Goal: Task Accomplishment & Management: Use online tool/utility

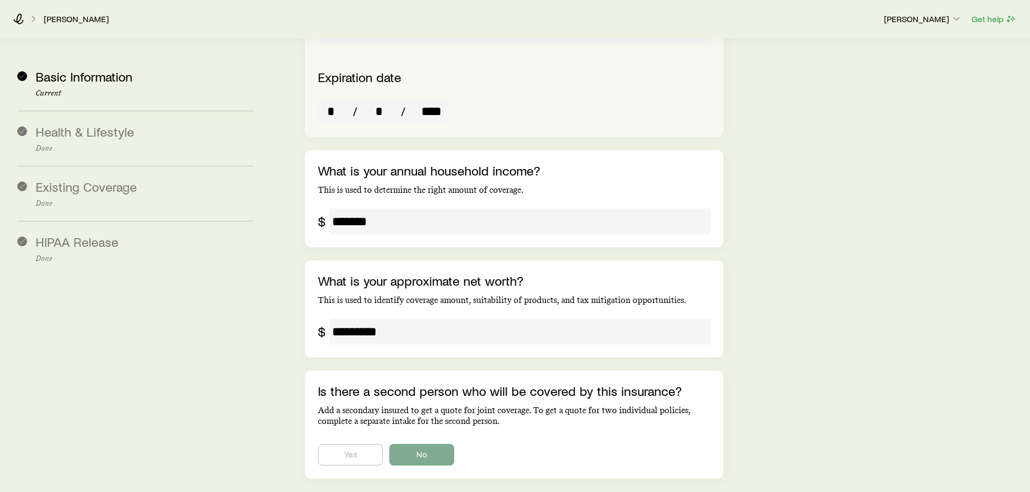
scroll to position [1830, 0]
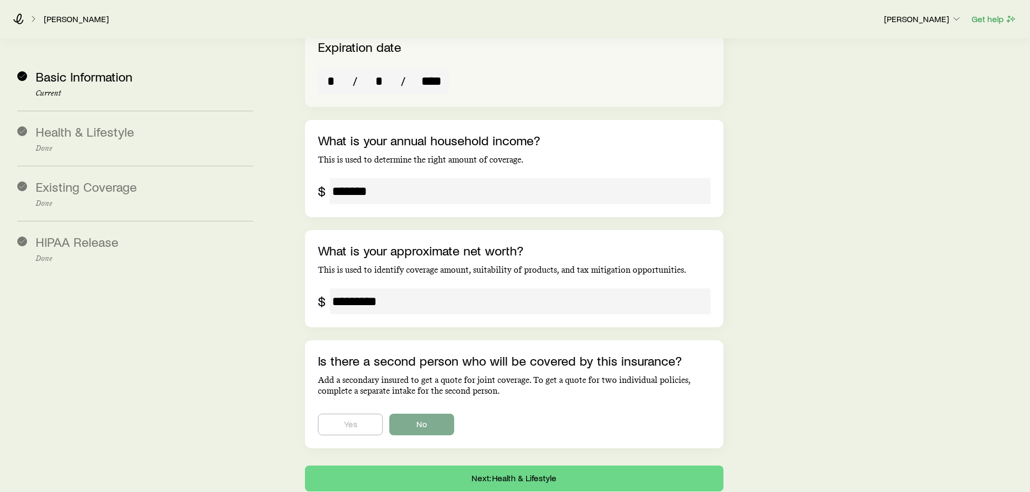
click at [122, 146] on p "Done" at bounding box center [144, 148] width 217 height 9
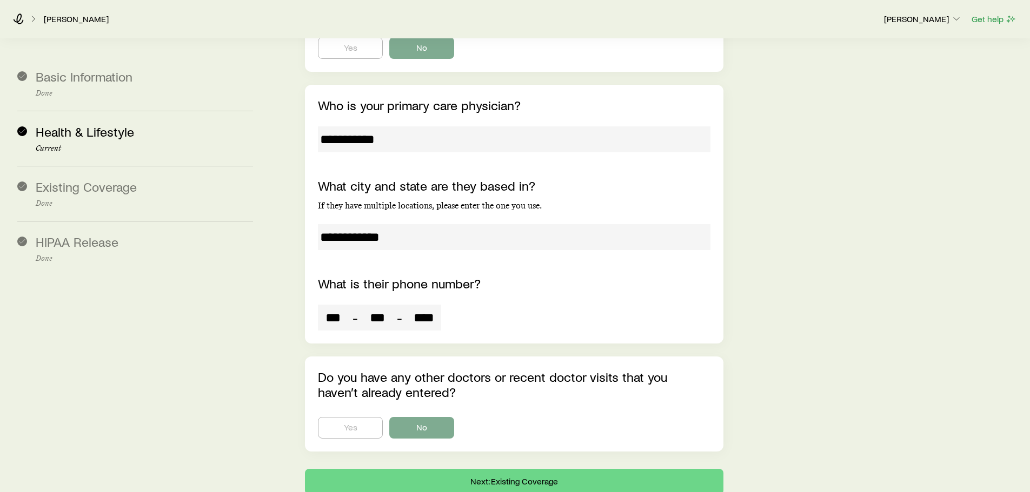
scroll to position [2880, 0]
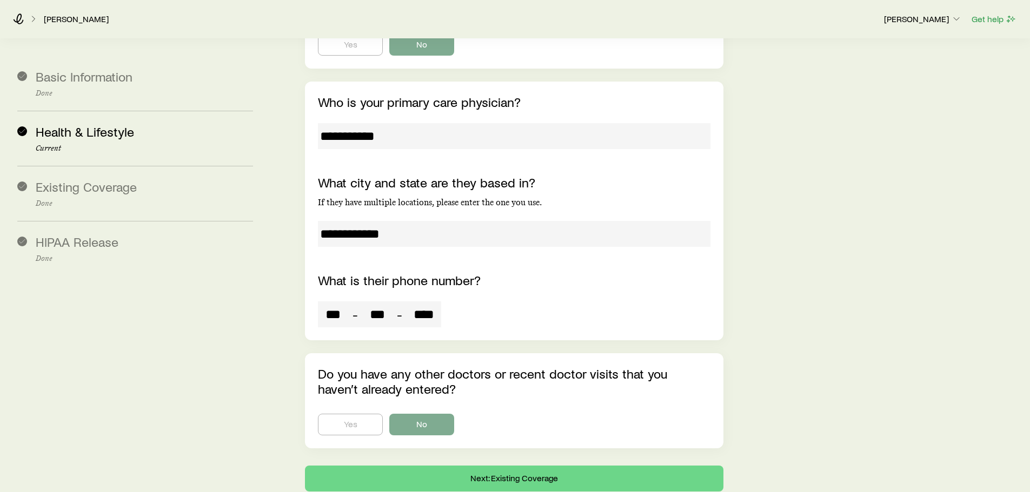
click at [117, 185] on span "Existing Coverage" at bounding box center [86, 187] width 101 height 16
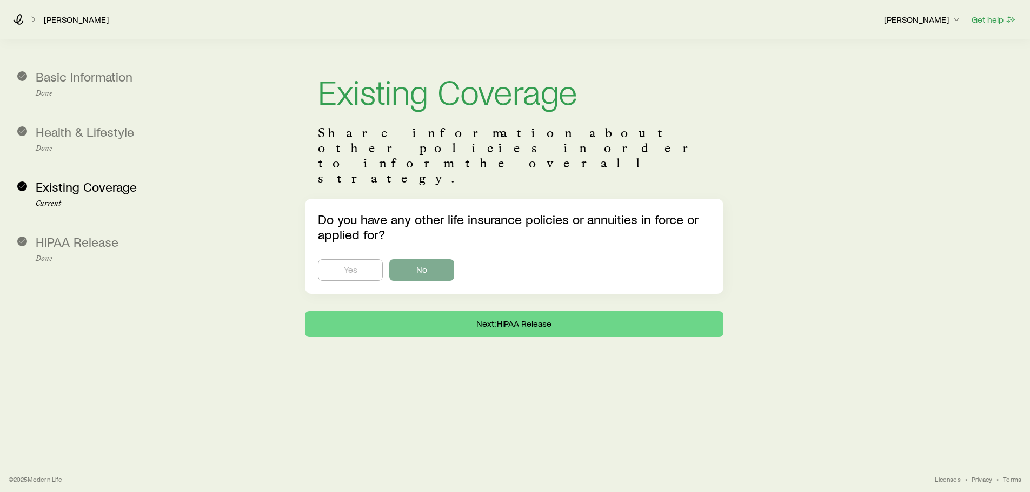
scroll to position [26, 0]
click at [104, 149] on p "Done" at bounding box center [144, 148] width 217 height 9
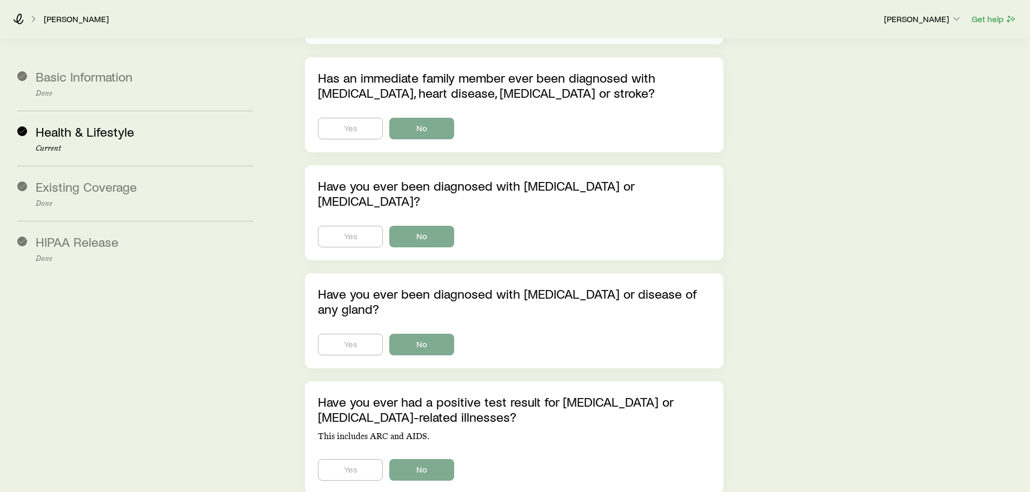
scroll to position [899, 0]
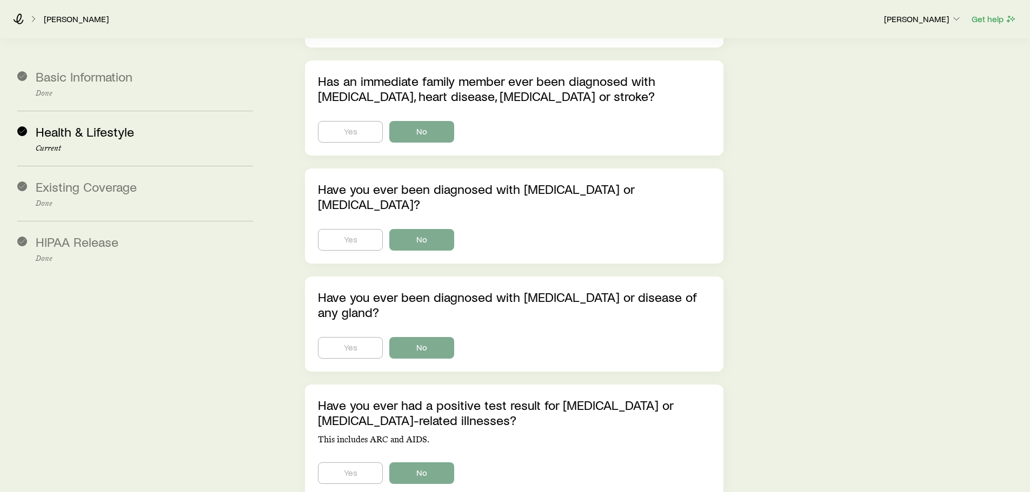
click at [111, 147] on p "Current" at bounding box center [144, 148] width 217 height 9
